Goal: Task Accomplishment & Management: Manage account settings

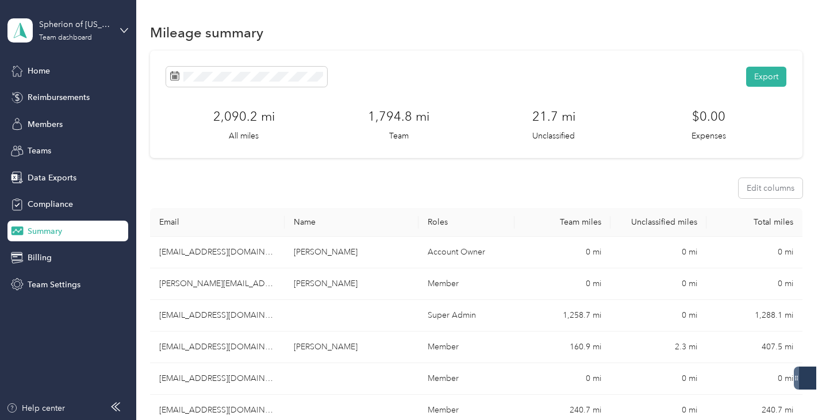
scroll to position [416, 0]
click at [176, 76] on icon at bounding box center [174, 75] width 9 height 9
click at [174, 78] on rect at bounding box center [174, 78] width 1 height 1
click at [41, 67] on span "Home" at bounding box center [39, 71] width 22 height 12
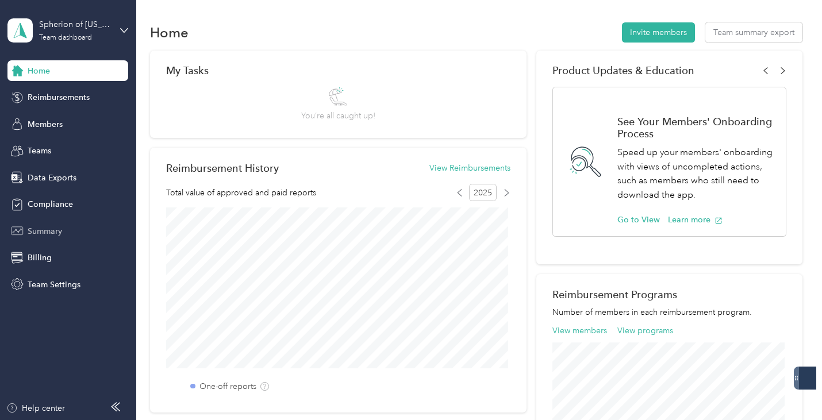
click at [46, 229] on span "Summary" at bounding box center [45, 231] width 34 height 12
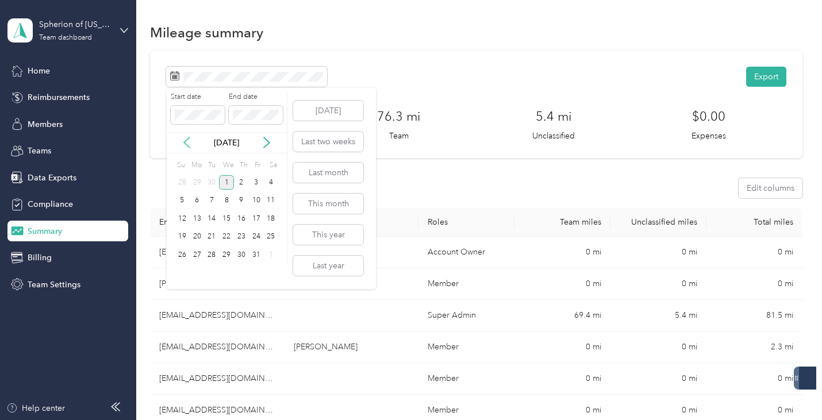
click at [190, 142] on icon at bounding box center [186, 142] width 11 height 11
click at [230, 216] on div "17" at bounding box center [226, 219] width 15 height 14
click at [227, 255] on div "1" at bounding box center [226, 255] width 15 height 14
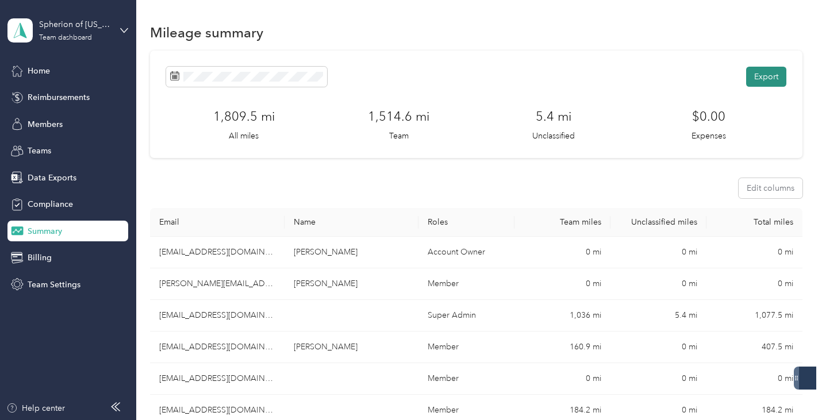
click at [759, 75] on button "Export" at bounding box center [766, 77] width 40 height 20
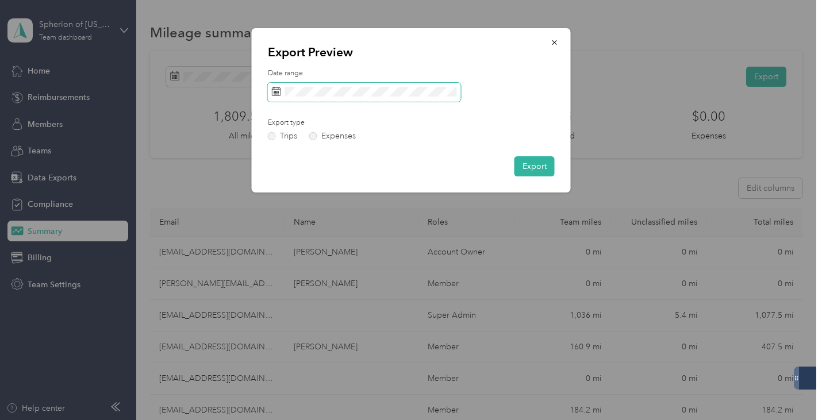
click at [280, 91] on icon at bounding box center [276, 91] width 9 height 9
click at [276, 83] on span at bounding box center [364, 93] width 193 height 20
click at [276, 91] on rect at bounding box center [276, 90] width 1 height 1
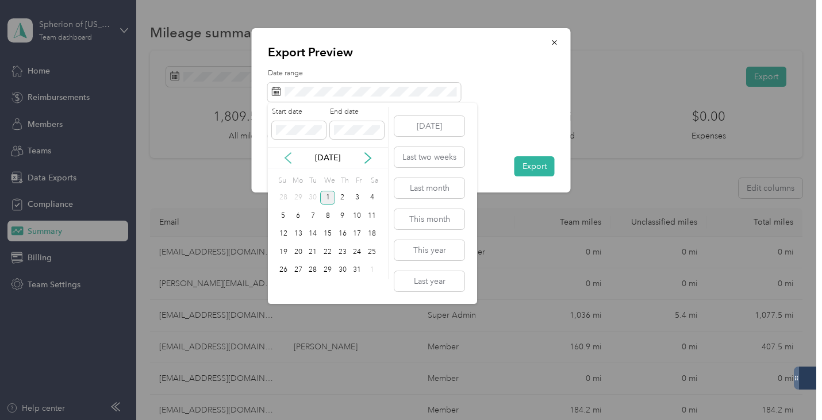
click at [292, 157] on icon at bounding box center [287, 157] width 11 height 11
click at [328, 235] on div "17" at bounding box center [327, 234] width 15 height 14
click at [327, 270] on div "1" at bounding box center [327, 270] width 15 height 14
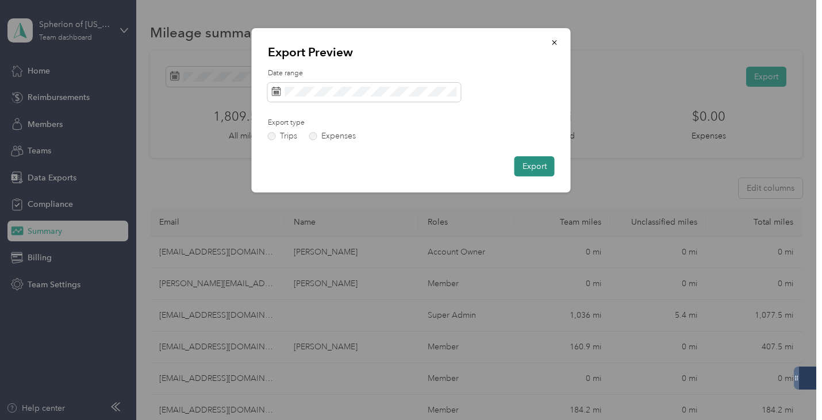
click at [531, 166] on button "Export" at bounding box center [534, 166] width 40 height 20
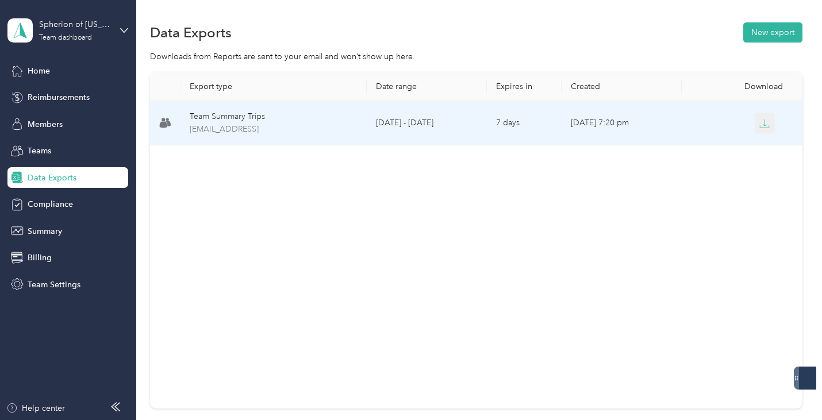
click at [763, 125] on icon "button" at bounding box center [764, 122] width 3 height 7
